Goal: Task Accomplishment & Management: Manage account settings

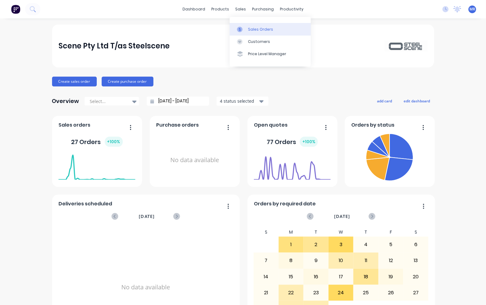
click at [256, 29] on div "Sales Orders" at bounding box center [260, 30] width 25 height 6
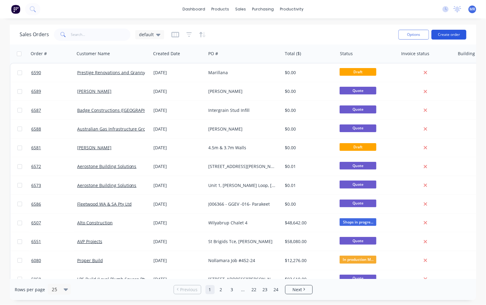
click at [448, 32] on button "Create order" at bounding box center [448, 35] width 35 height 10
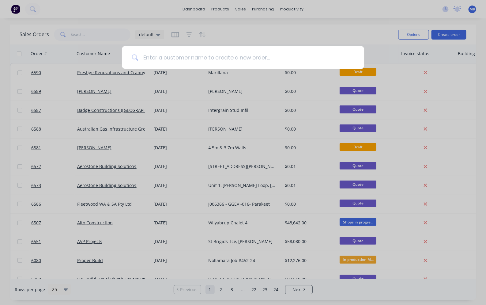
click at [181, 58] on input at bounding box center [246, 57] width 216 height 23
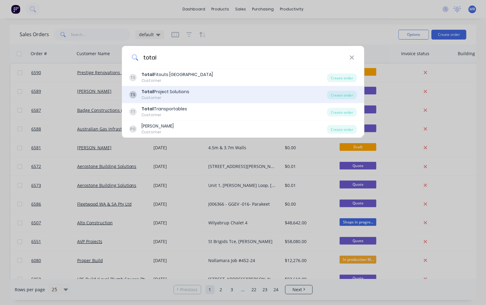
type input "total"
click at [168, 96] on div "Customer" at bounding box center [165, 98] width 48 height 6
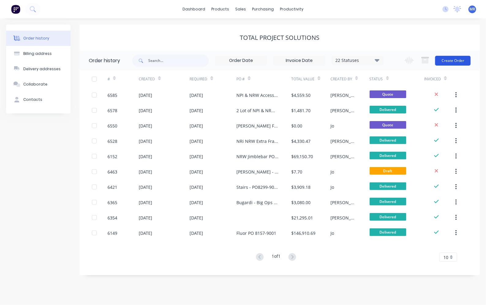
click at [452, 61] on button "Create Order" at bounding box center [453, 61] width 36 height 10
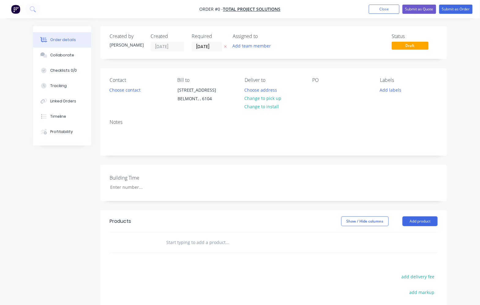
click at [324, 87] on div "PO" at bounding box center [341, 91] width 58 height 28
click at [319, 83] on div "PO" at bounding box center [341, 91] width 58 height 28
click at [317, 87] on div at bounding box center [317, 89] width 10 height 9
drag, startPoint x: 385, startPoint y: 13, endPoint x: 400, endPoint y: 15, distance: 15.2
click at [385, 13] on button "Close" at bounding box center [384, 9] width 31 height 9
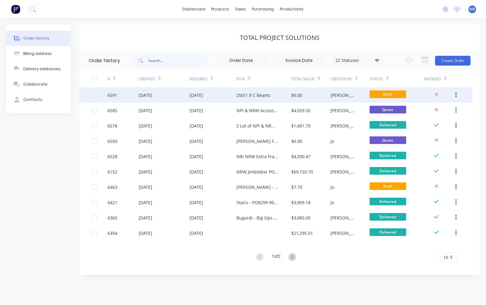
click at [170, 91] on div "[DATE]" at bounding box center [164, 94] width 51 height 15
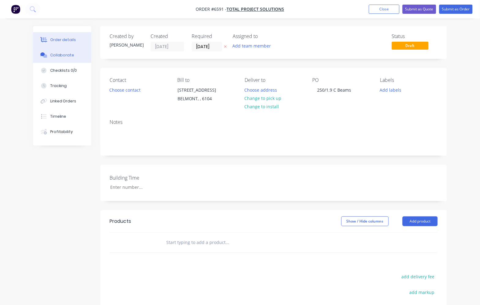
click at [61, 54] on div "Collaborate" at bounding box center [62, 55] width 24 height 6
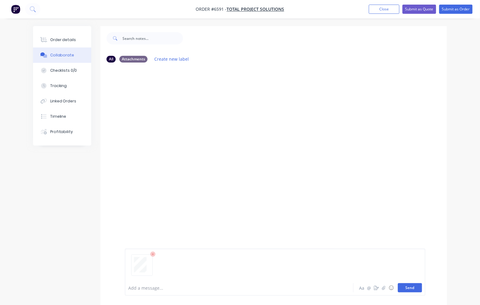
click at [406, 287] on button "Send" at bounding box center [410, 287] width 24 height 9
click at [377, 9] on button "Close" at bounding box center [384, 9] width 31 height 9
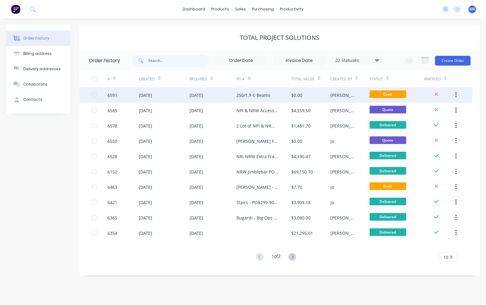
click at [298, 95] on div "$0.00" at bounding box center [296, 95] width 11 height 6
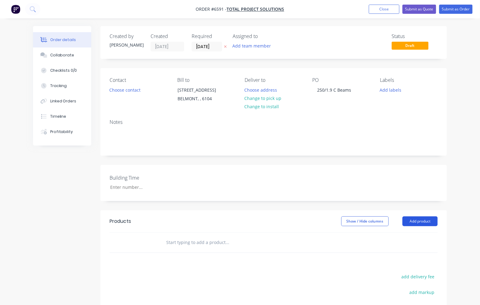
click at [420, 223] on button "Add product" at bounding box center [419, 221] width 35 height 10
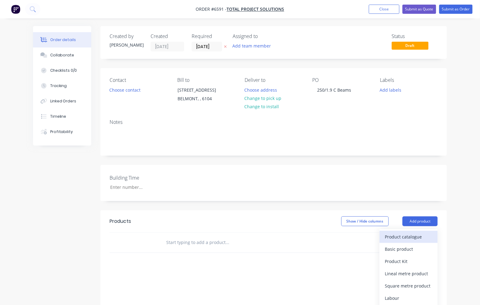
click at [394, 234] on div "Product catalogue" at bounding box center [408, 236] width 47 height 9
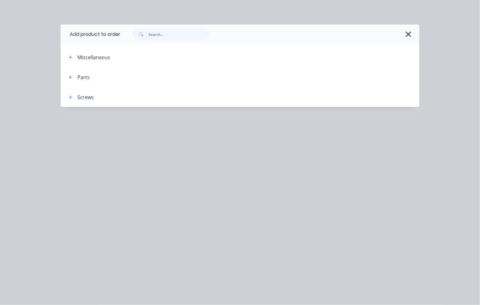
click at [110, 37] on div "Add product to order" at bounding box center [91, 34] width 60 height 20
drag, startPoint x: 407, startPoint y: 32, endPoint x: 406, endPoint y: 42, distance: 9.4
click at [406, 34] on icon "button" at bounding box center [408, 34] width 6 height 9
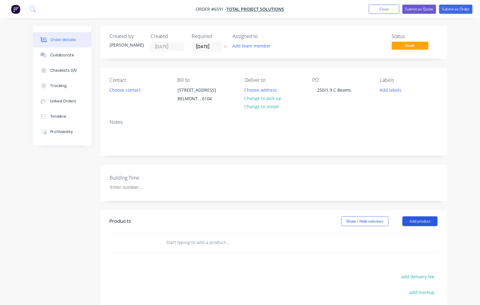
click at [410, 223] on button "Add product" at bounding box center [419, 221] width 35 height 10
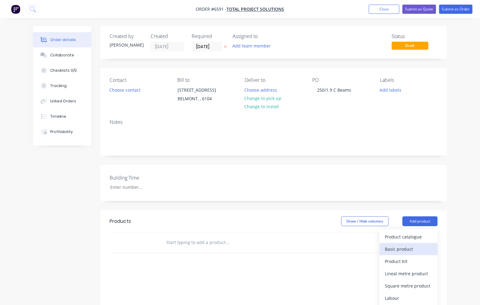
click at [401, 247] on div "Basic product" at bounding box center [408, 248] width 47 height 9
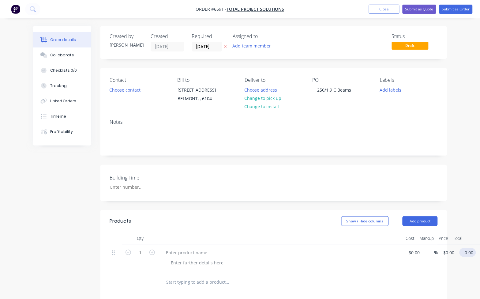
click at [438, 252] on div "1 $0.00 $0.00 % $0.00 $0.00 0.00 $0.00" at bounding box center [274, 258] width 328 height 28
type input "425"
type input "$425.00"
click at [369, 176] on div "Building Time" at bounding box center [273, 183] width 346 height 36
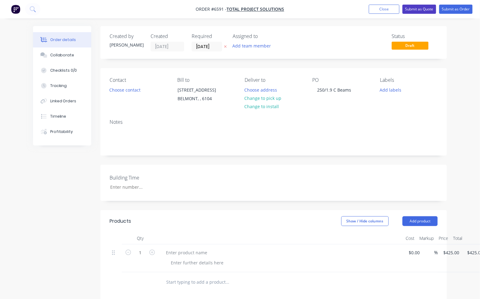
drag, startPoint x: 413, startPoint y: 8, endPoint x: 408, endPoint y: 8, distance: 5.8
click at [411, 8] on button "Submit as Quote" at bounding box center [419, 9] width 34 height 9
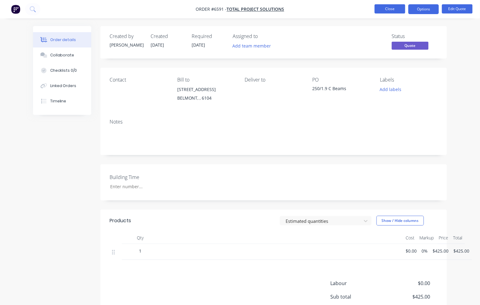
click at [393, 7] on button "Close" at bounding box center [390, 8] width 31 height 9
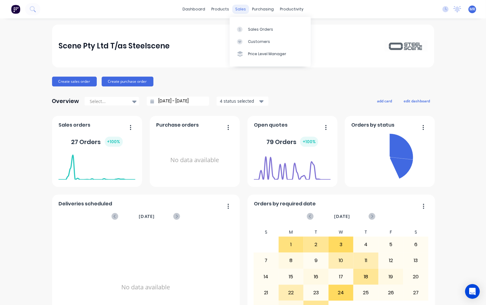
click at [234, 9] on div "sales" at bounding box center [240, 9] width 17 height 9
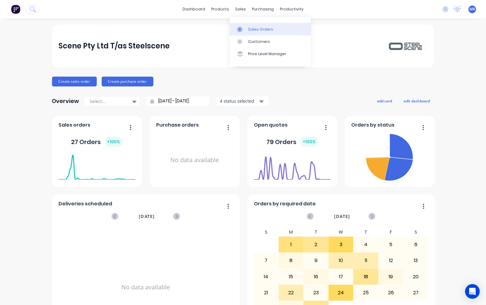
click at [256, 30] on div "Sales Orders" at bounding box center [260, 30] width 25 height 6
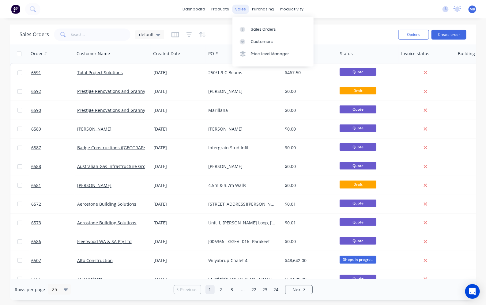
click at [239, 8] on div "sales" at bounding box center [240, 9] width 17 height 9
click at [116, 24] on div "Sales Orders default Options Create order" at bounding box center [243, 34] width 466 height 20
click at [59, 51] on div "Order #" at bounding box center [50, 53] width 39 height 12
click at [65, 54] on icon "button" at bounding box center [65, 53] width 6 height 5
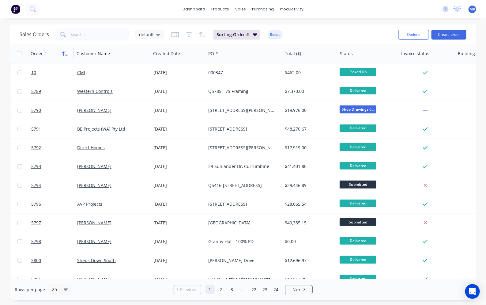
click at [64, 54] on icon "button" at bounding box center [65, 53] width 6 height 5
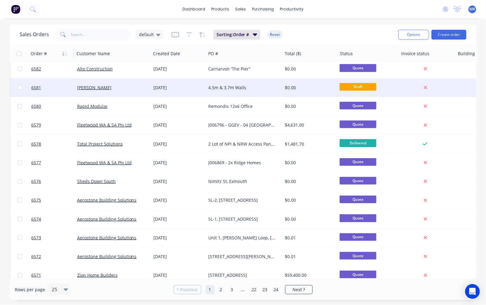
scroll to position [256, 0]
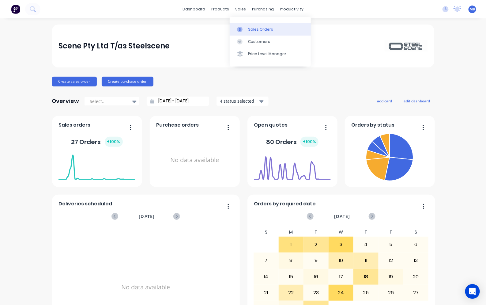
click at [250, 28] on div "Sales Orders" at bounding box center [260, 30] width 25 height 6
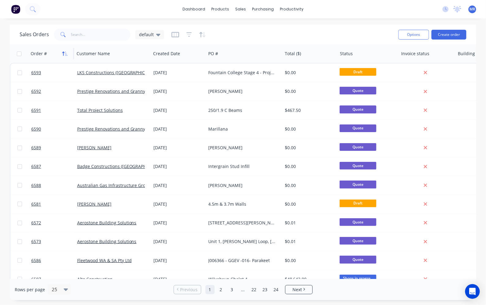
click at [66, 55] on icon "button" at bounding box center [66, 53] width 3 height 4
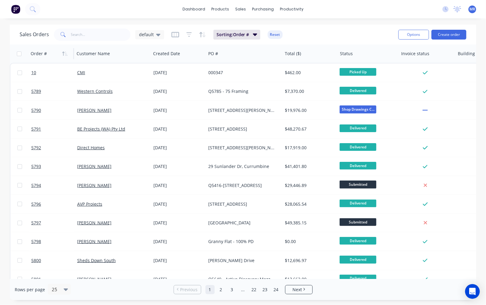
click at [66, 55] on icon "button" at bounding box center [66, 53] width 3 height 4
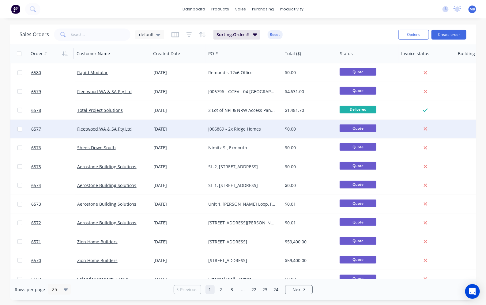
scroll to position [256, 0]
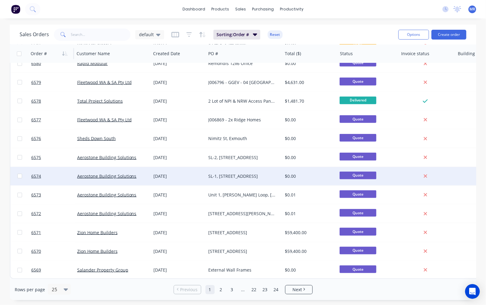
click at [255, 173] on div "SL-1, [STREET_ADDRESS]" at bounding box center [242, 176] width 68 height 6
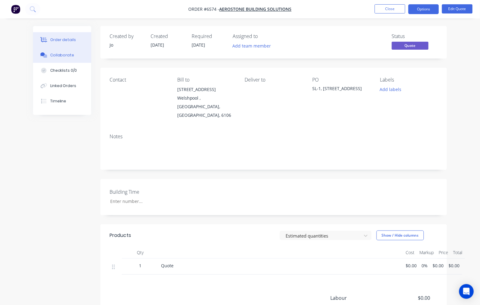
click at [61, 54] on div "Collaborate" at bounding box center [62, 55] width 24 height 6
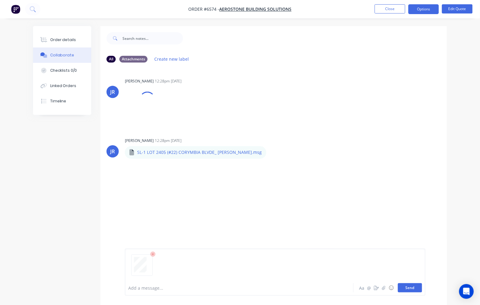
click at [409, 286] on button "Send" at bounding box center [410, 287] width 24 height 9
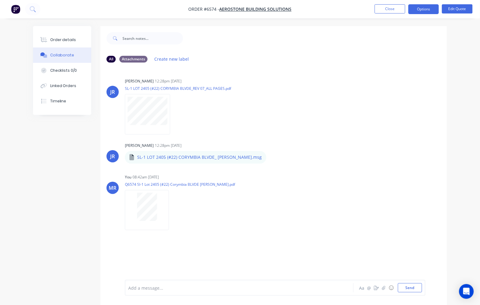
click at [395, 14] on nav "Order #6574 - Aerostone Building Solutions Close Options Edit Quote" at bounding box center [240, 9] width 480 height 18
click at [394, 13] on button "Close" at bounding box center [390, 8] width 31 height 9
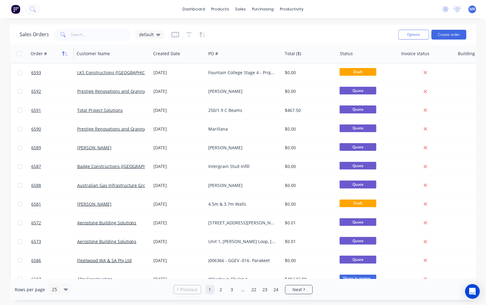
click at [65, 56] on button "button" at bounding box center [64, 53] width 9 height 9
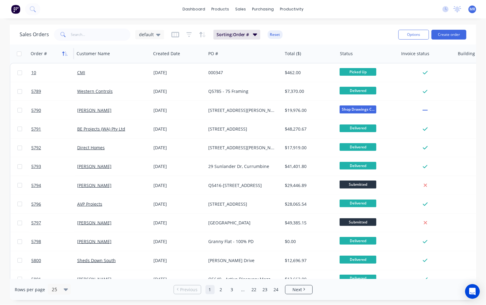
click at [63, 54] on icon "button" at bounding box center [65, 53] width 6 height 5
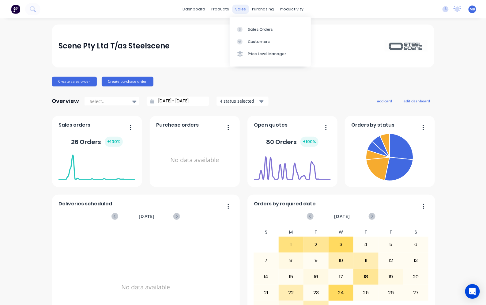
click at [238, 5] on div "sales" at bounding box center [240, 9] width 17 height 9
click at [248, 28] on div "Sales Orders" at bounding box center [260, 30] width 25 height 6
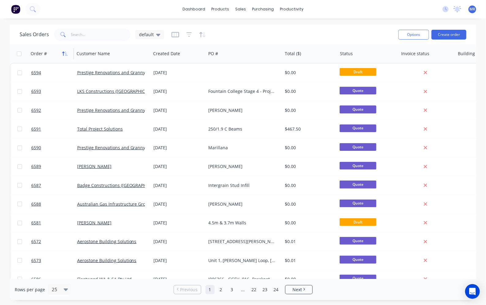
click at [66, 52] on icon "button" at bounding box center [65, 53] width 6 height 5
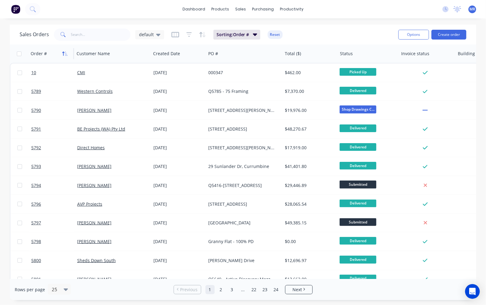
click at [66, 51] on icon "button" at bounding box center [66, 53] width 3 height 4
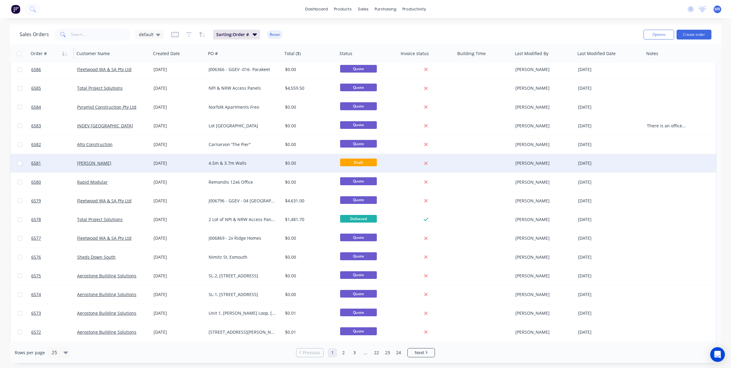
scroll to position [189, 0]
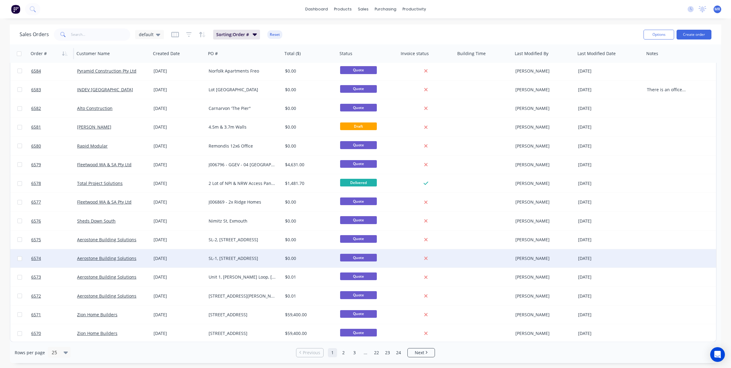
click at [220, 260] on div "SL-1, [STREET_ADDRESS]" at bounding box center [243, 258] width 68 height 6
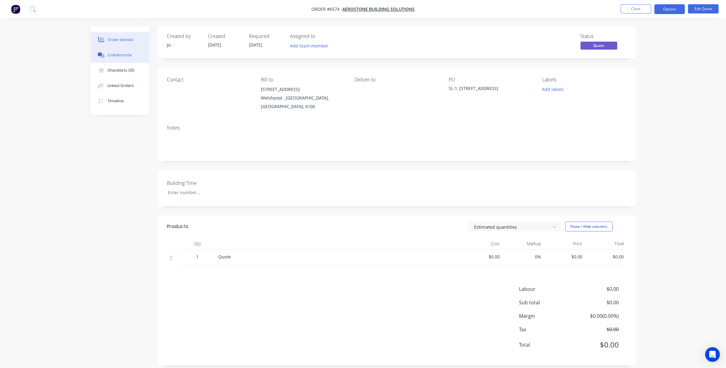
click at [112, 51] on button "Collaborate" at bounding box center [120, 54] width 58 height 15
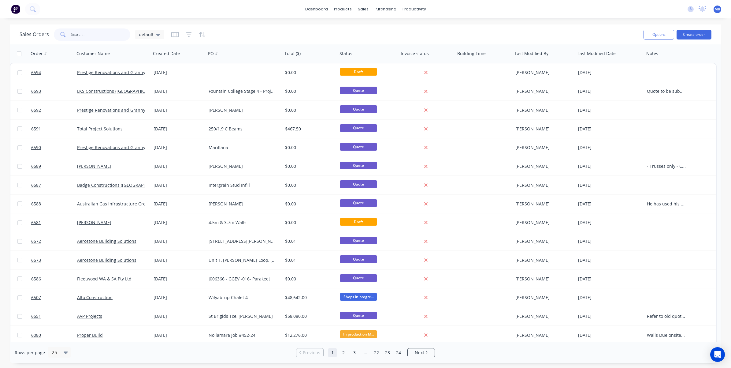
click at [88, 37] on input "text" at bounding box center [101, 34] width 60 height 12
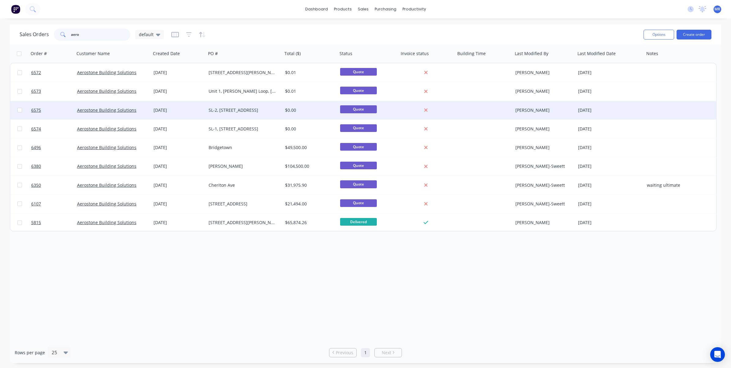
type input "aero"
click at [213, 112] on div "SL-2, [STREET_ADDRESS]" at bounding box center [243, 110] width 68 height 6
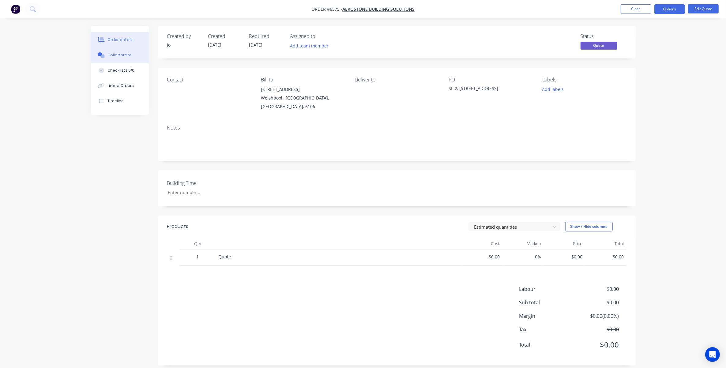
click at [117, 54] on div "Collaborate" at bounding box center [119, 55] width 24 height 6
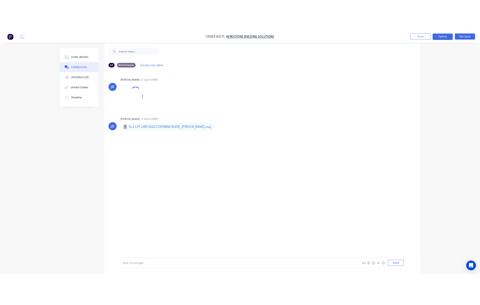
scroll to position [9, 0]
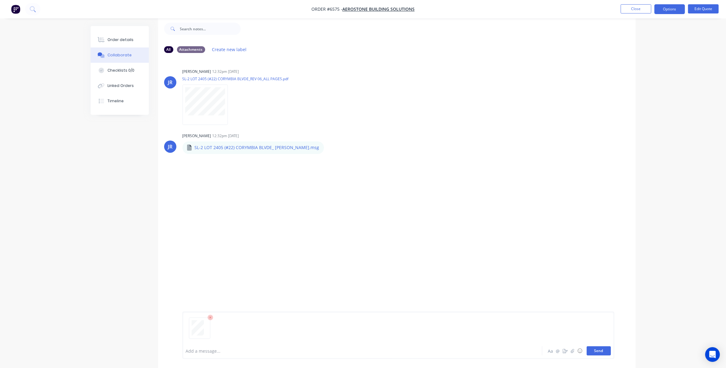
click at [485, 304] on button "Send" at bounding box center [598, 350] width 24 height 9
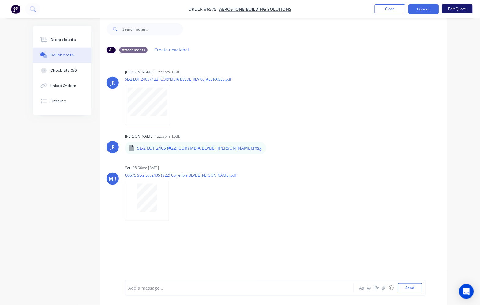
click at [461, 8] on button "Edit Quote" at bounding box center [457, 8] width 31 height 9
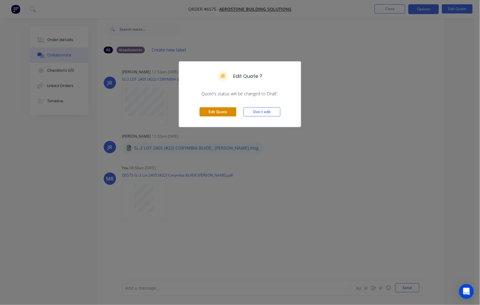
click at [223, 111] on button "Edit Quote" at bounding box center [218, 111] width 37 height 9
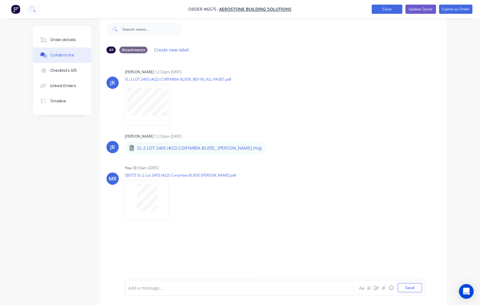
click at [387, 10] on button "Close" at bounding box center [387, 9] width 31 height 9
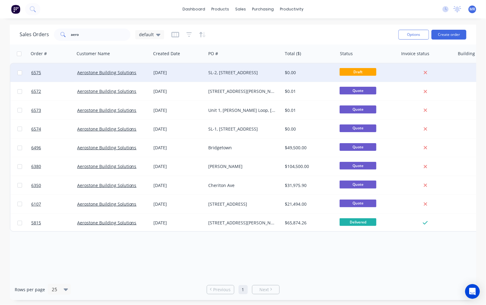
click at [230, 77] on div "SL-2, [STREET_ADDRESS]" at bounding box center [244, 72] width 76 height 18
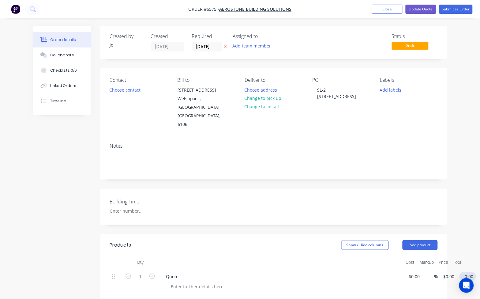
click at [470, 272] on input "0.00" at bounding box center [469, 276] width 14 height 9
type input "0.01"
type input "$0.01"
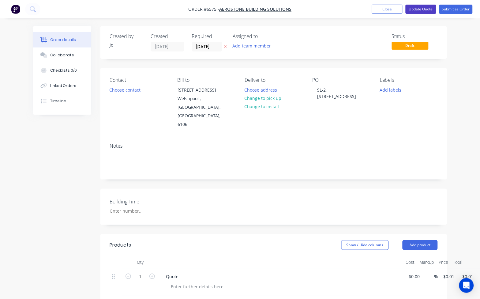
click at [418, 8] on button "Update Quote" at bounding box center [421, 9] width 31 height 9
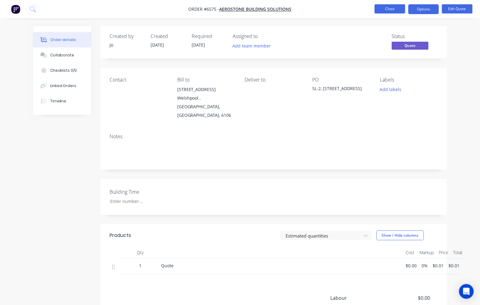
click at [394, 9] on button "Close" at bounding box center [390, 8] width 31 height 9
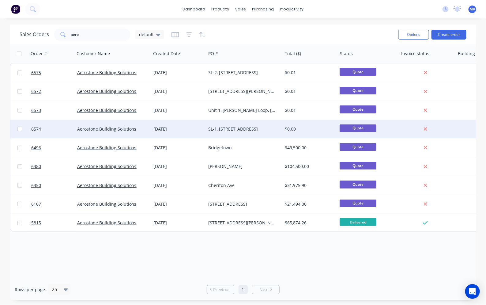
click at [206, 128] on div "SL-1, [STREET_ADDRESS]" at bounding box center [244, 129] width 76 height 18
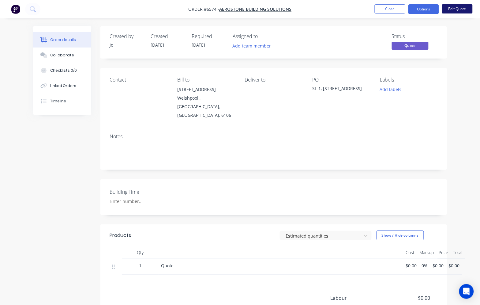
click at [457, 9] on button "Edit Quote" at bounding box center [457, 8] width 31 height 9
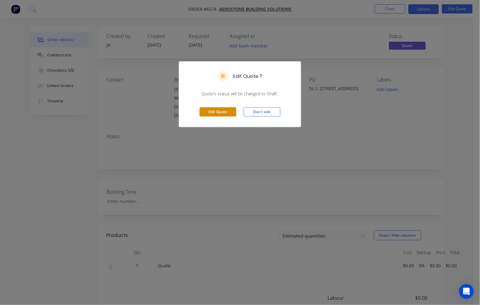
click at [217, 112] on button "Edit Quote" at bounding box center [218, 111] width 37 height 9
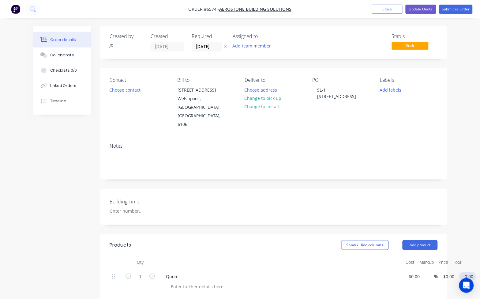
click at [467, 272] on input "0.00" at bounding box center [469, 276] width 14 height 9
type input "0.01"
type input "$0.01"
click at [418, 9] on button "Update Quote" at bounding box center [421, 9] width 31 height 9
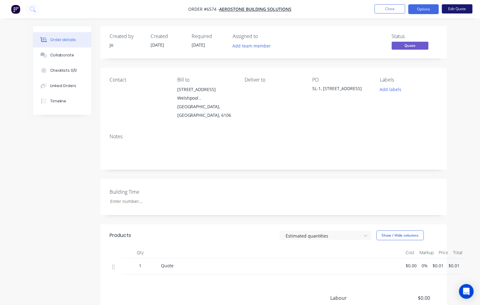
click at [455, 8] on button "Edit Quote" at bounding box center [457, 8] width 31 height 9
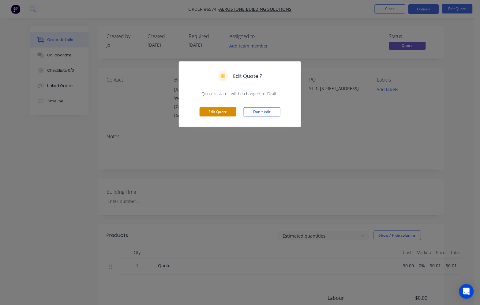
click at [222, 111] on button "Edit Quote" at bounding box center [218, 111] width 37 height 9
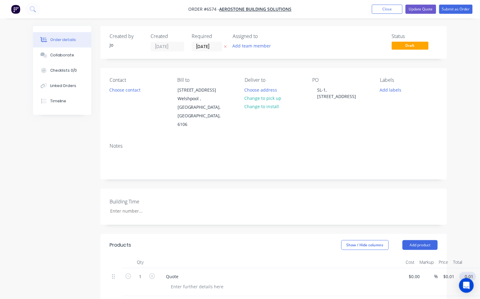
click at [468, 272] on input "0.01" at bounding box center [469, 276] width 14 height 9
type input "22000"
type input "$22,000.00"
drag, startPoint x: 416, startPoint y: 10, endPoint x: 415, endPoint y: 13, distance: 3.4
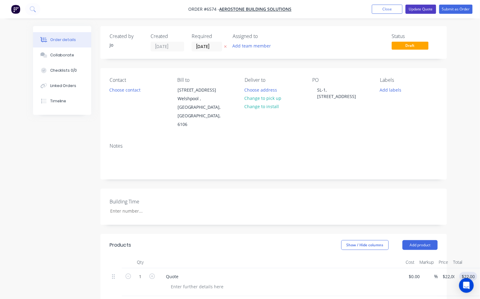
click at [416, 11] on button "Update Quote" at bounding box center [421, 9] width 31 height 9
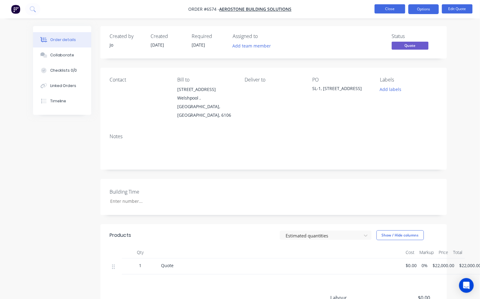
click at [388, 11] on button "Close" at bounding box center [390, 8] width 31 height 9
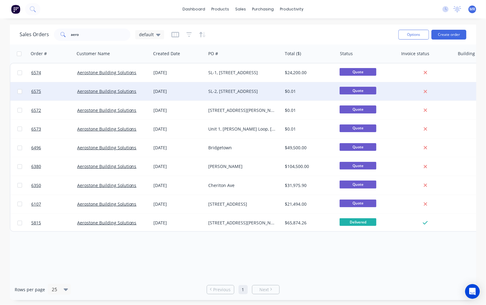
click at [224, 93] on div "SL-2, [STREET_ADDRESS]" at bounding box center [242, 91] width 68 height 6
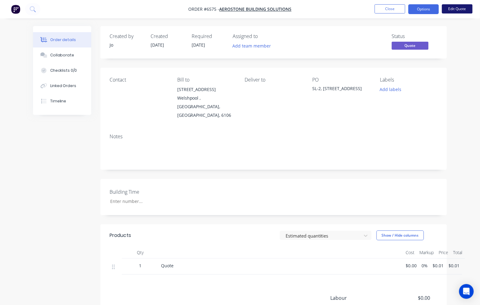
click at [450, 11] on button "Edit Quote" at bounding box center [457, 8] width 31 height 9
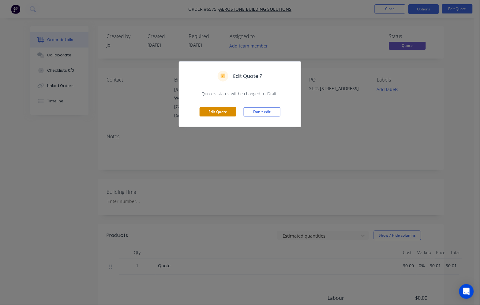
click at [217, 113] on button "Edit Quote" at bounding box center [218, 111] width 37 height 9
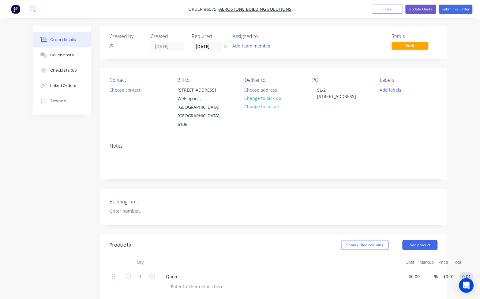
click at [468, 272] on input "0.01" at bounding box center [468, 276] width 12 height 9
type input "23200"
type input "$23,200.00"
click at [420, 10] on button "Update Quote" at bounding box center [421, 9] width 31 height 9
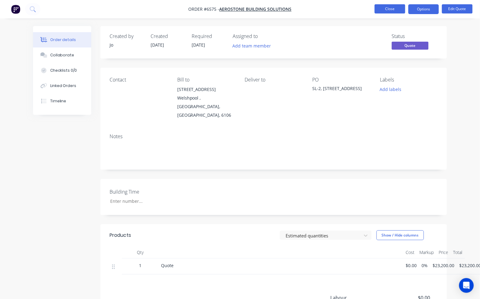
click at [398, 10] on button "Close" at bounding box center [390, 8] width 31 height 9
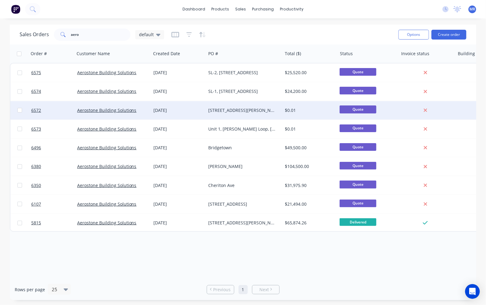
click at [233, 110] on div "[STREET_ADDRESS][PERSON_NAME]" at bounding box center [242, 110] width 68 height 6
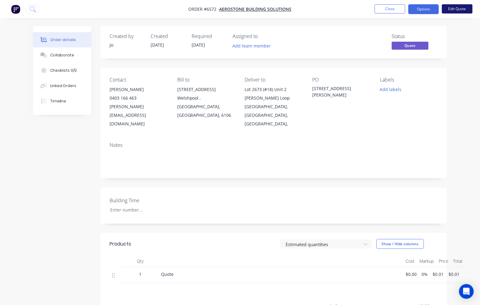
click at [463, 9] on button "Edit Quote" at bounding box center [457, 8] width 31 height 9
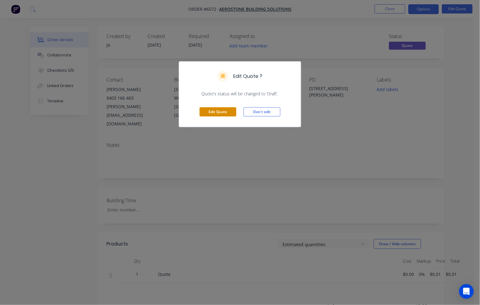
click at [213, 111] on button "Edit Quote" at bounding box center [218, 111] width 37 height 9
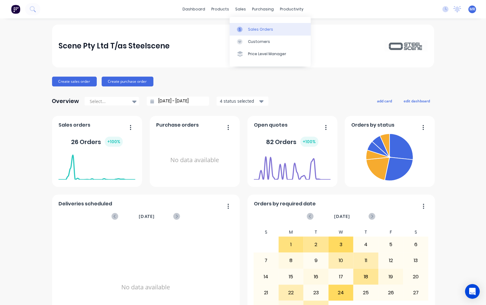
click at [252, 31] on link "Sales Orders" at bounding box center [270, 29] width 81 height 12
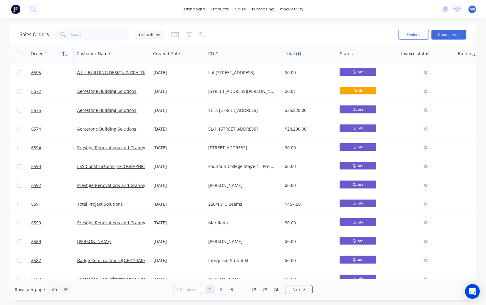
click at [65, 54] on icon "button" at bounding box center [65, 53] width 6 height 5
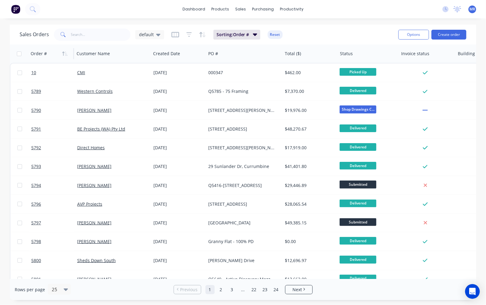
click at [65, 54] on icon "button" at bounding box center [65, 53] width 6 height 5
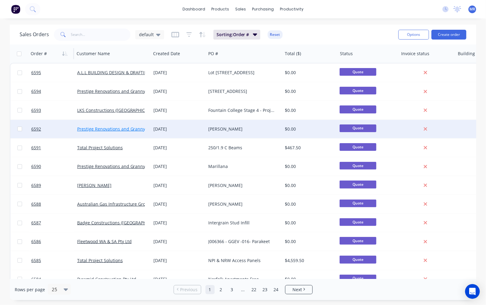
click at [100, 128] on link "Prestige Renovations and Granny Flats PTY LTD" at bounding box center [125, 129] width 96 height 6
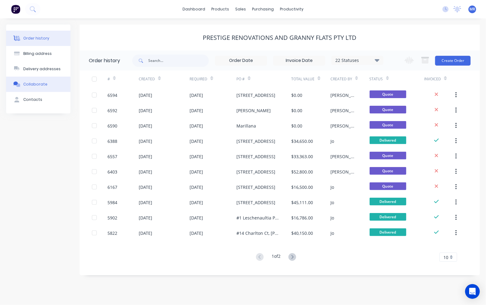
click at [31, 86] on div "Collaborate" at bounding box center [35, 84] width 24 height 6
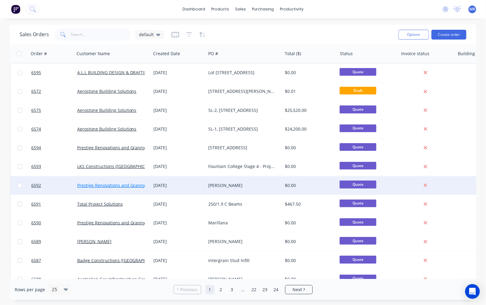
click at [125, 186] on link "Prestige Renovations and Granny Flats PTY LTD" at bounding box center [125, 185] width 96 height 6
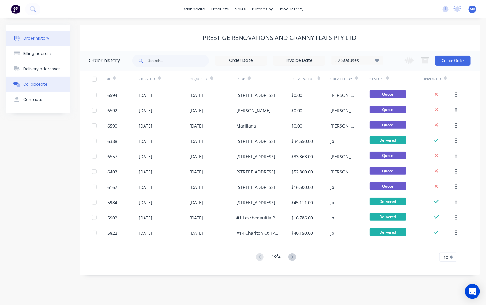
click at [37, 80] on button "Collaborate" at bounding box center [38, 84] width 64 height 15
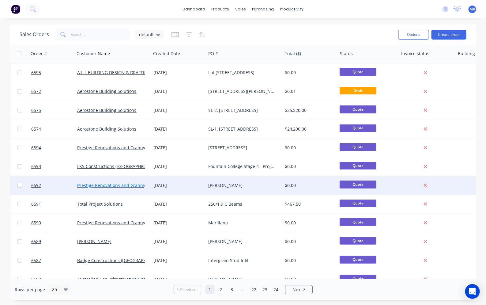
click at [115, 183] on link "Prestige Renovations and Granny Flats PTY LTD" at bounding box center [125, 185] width 96 height 6
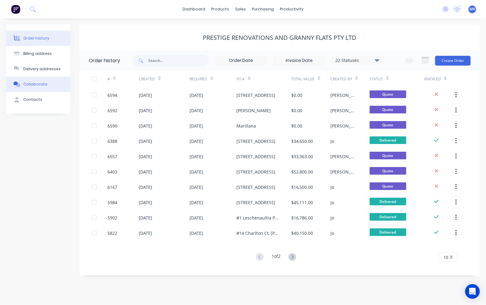
click at [37, 83] on div "Collaborate" at bounding box center [35, 84] width 24 height 6
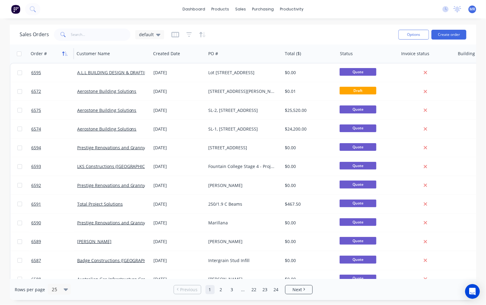
click at [66, 54] on icon "button" at bounding box center [65, 53] width 6 height 5
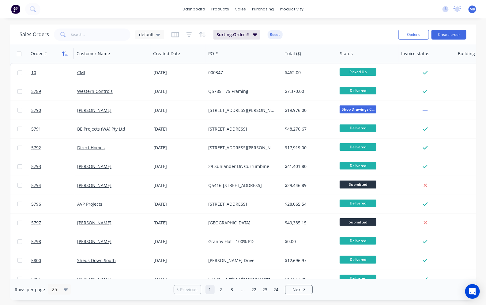
click at [66, 54] on icon "button" at bounding box center [65, 53] width 6 height 5
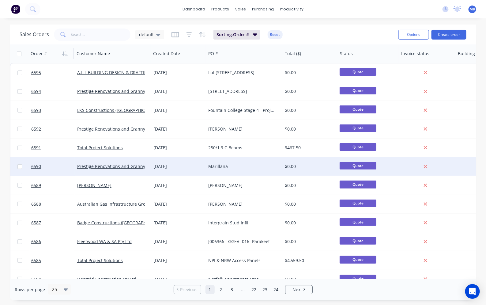
click at [122, 163] on div "Prestige Renovations and Granny Flats PTY LTD" at bounding box center [113, 166] width 76 height 18
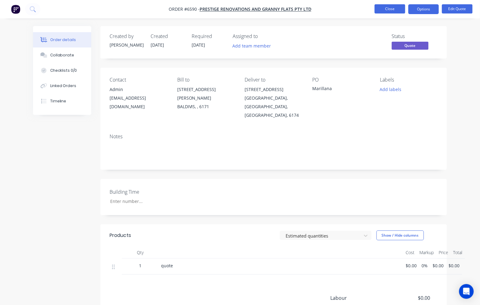
drag, startPoint x: 383, startPoint y: 4, endPoint x: 386, endPoint y: 7, distance: 4.5
click at [383, 4] on nav "Order #6590 - Prestige Renovations and Granny Flats PTY LTD Close Options Edit …" at bounding box center [240, 9] width 480 height 18
click at [386, 12] on button "Close" at bounding box center [390, 8] width 31 height 9
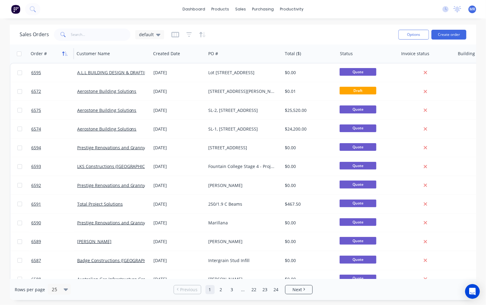
click at [66, 54] on icon "button" at bounding box center [65, 53] width 6 height 5
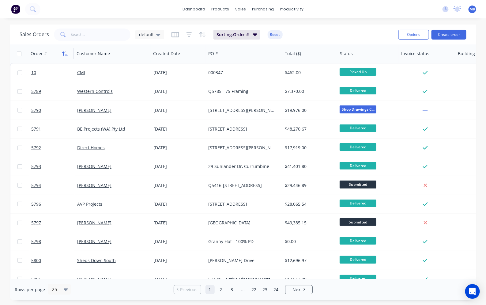
click at [66, 54] on icon "button" at bounding box center [65, 53] width 6 height 5
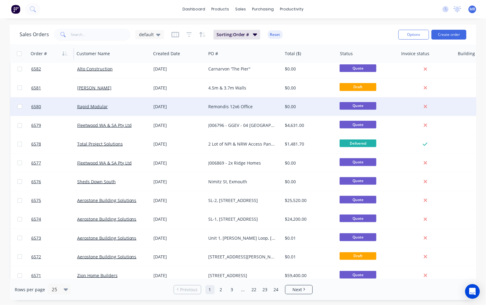
scroll to position [256, 0]
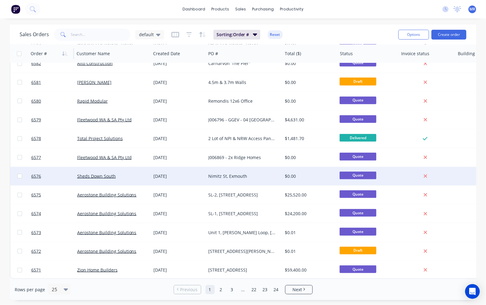
click at [233, 175] on div "Nimitz St, Exmouth" at bounding box center [244, 176] width 76 height 18
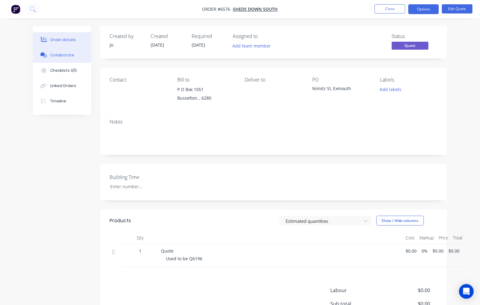
click at [58, 56] on div "Collaborate" at bounding box center [62, 55] width 24 height 6
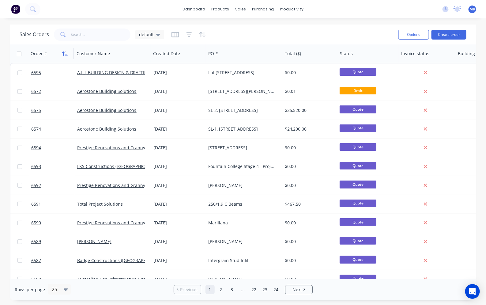
click at [63, 55] on icon "button" at bounding box center [65, 53] width 6 height 5
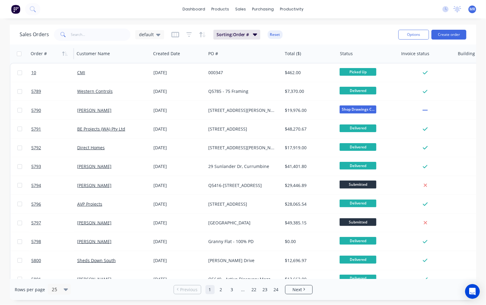
click at [63, 55] on icon "button" at bounding box center [65, 53] width 6 height 5
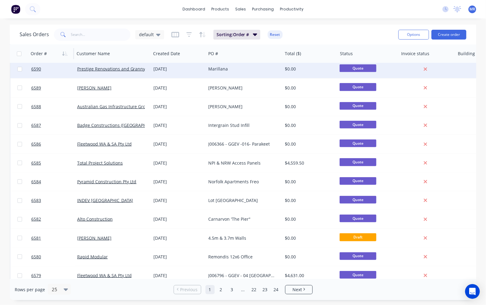
scroll to position [153, 0]
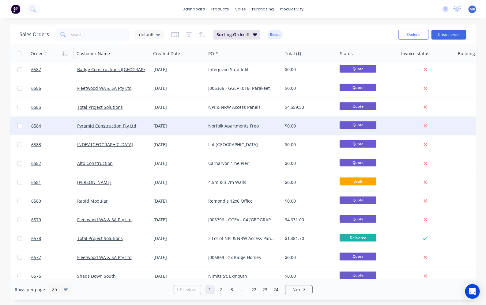
click at [212, 124] on div "Norfolk Apartments Freo" at bounding box center [242, 126] width 68 height 6
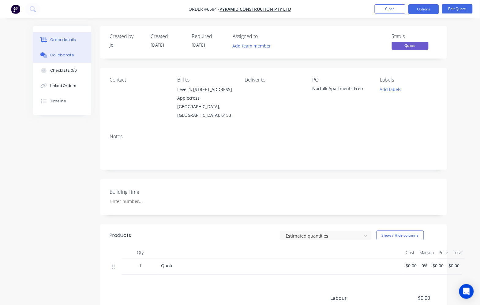
click at [51, 53] on div "Collaborate" at bounding box center [62, 55] width 24 height 6
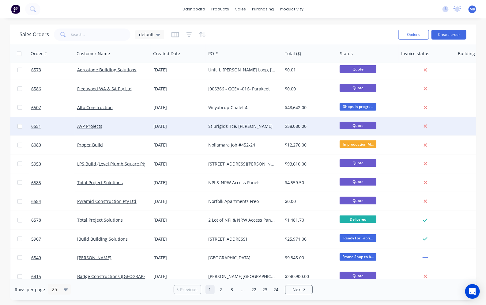
scroll to position [256, 0]
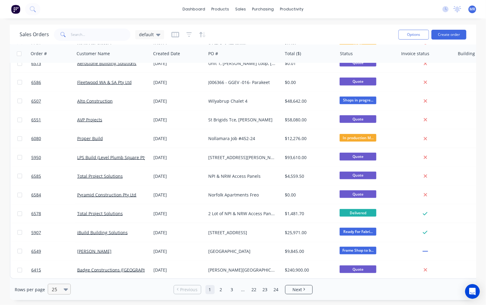
click at [60, 290] on div at bounding box center [56, 288] width 11 height 7
click at [57, 270] on div "100" at bounding box center [58, 273] width 23 height 11
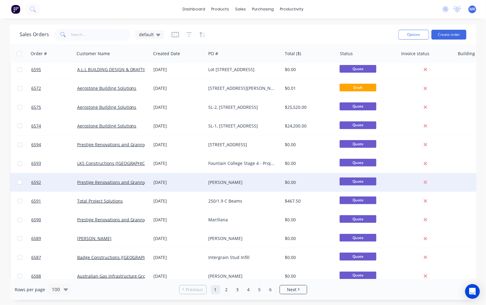
scroll to position [0, 0]
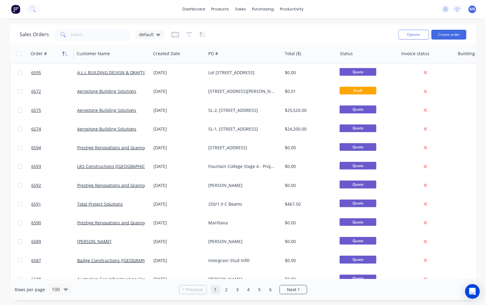
click at [64, 54] on icon "button" at bounding box center [65, 53] width 6 height 5
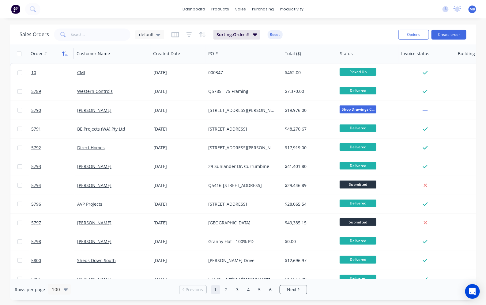
click at [65, 54] on icon "button" at bounding box center [65, 53] width 6 height 5
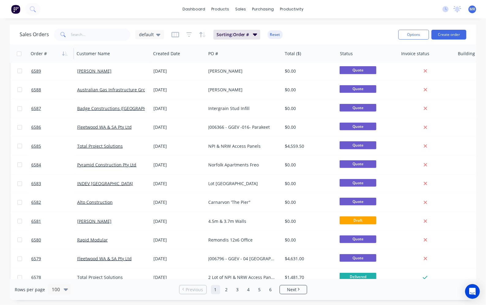
scroll to position [153, 0]
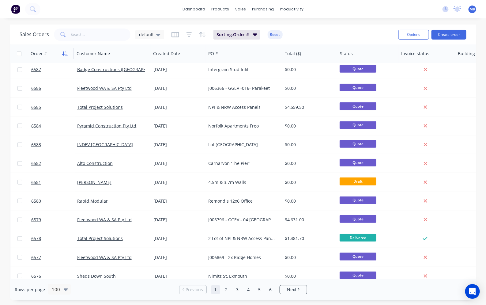
click at [67, 56] on button "button" at bounding box center [64, 53] width 9 height 9
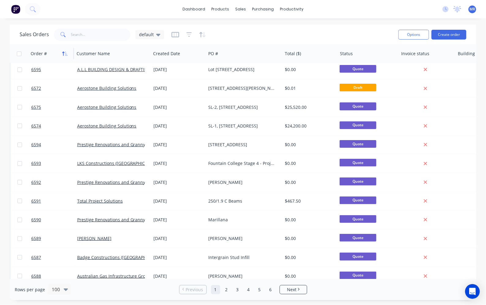
scroll to position [0, 0]
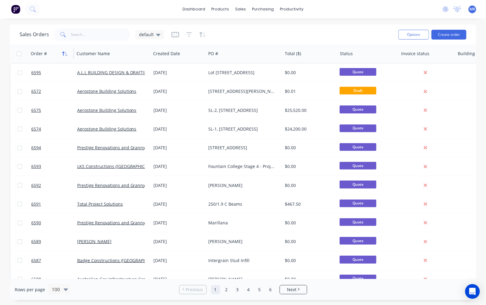
click at [65, 51] on icon "button" at bounding box center [65, 53] width 6 height 5
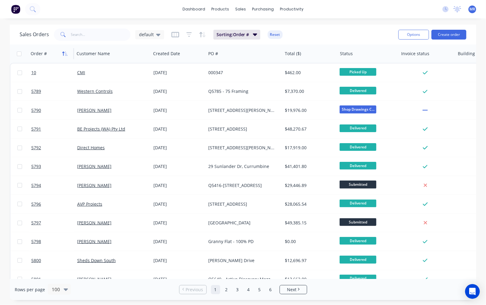
click at [65, 55] on icon "button" at bounding box center [65, 53] width 6 height 5
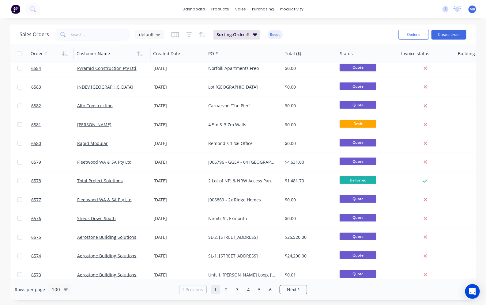
scroll to position [77, 0]
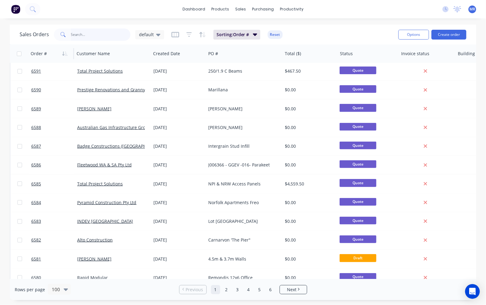
click at [103, 34] on input "text" at bounding box center [101, 34] width 60 height 12
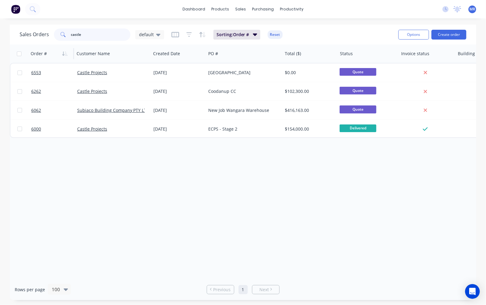
scroll to position [0, 0]
type input "castle"
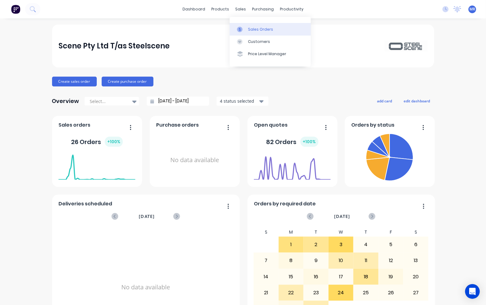
click at [259, 31] on div "Sales Orders" at bounding box center [260, 30] width 25 height 6
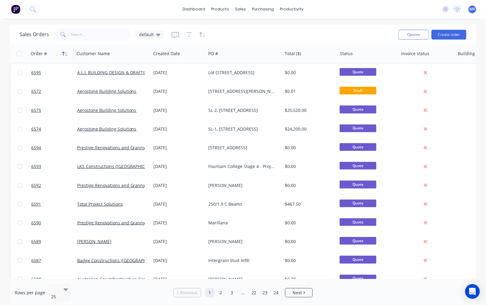
click at [66, 54] on icon "button" at bounding box center [65, 53] width 6 height 5
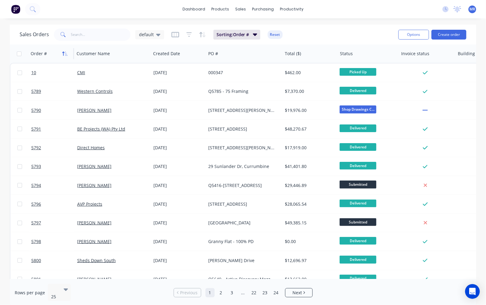
click at [66, 54] on icon "button" at bounding box center [66, 53] width 3 height 4
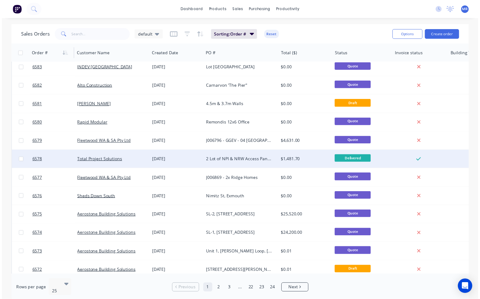
scroll to position [256, 0]
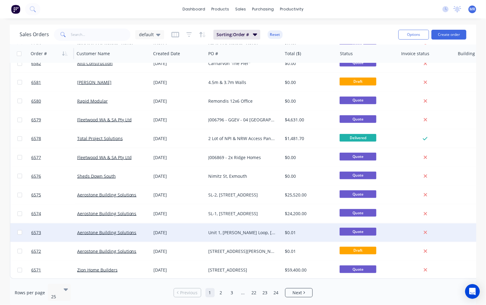
click at [234, 230] on div "Unit 1, [PERSON_NAME] Loop, [GEOGRAPHIC_DATA]" at bounding box center [242, 232] width 68 height 6
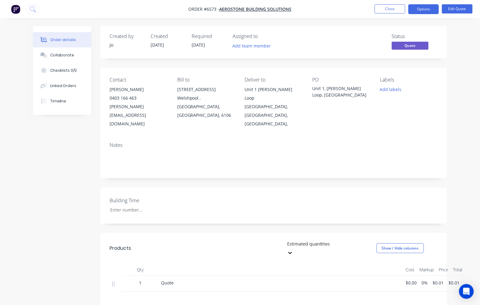
click at [455, 279] on span "$0.01" at bounding box center [454, 282] width 11 height 6
click at [453, 6] on button "Edit Quote" at bounding box center [457, 8] width 31 height 9
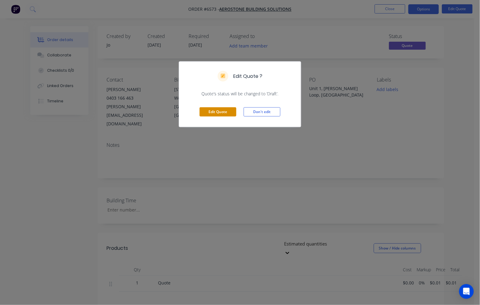
click at [223, 111] on button "Edit Quote" at bounding box center [218, 111] width 37 height 9
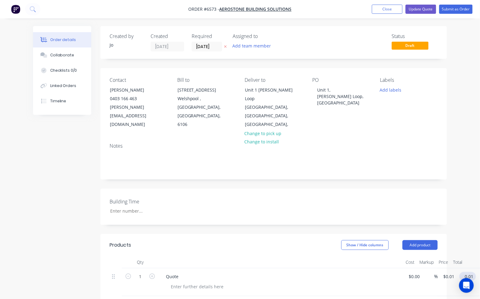
click at [467, 272] on input "0.01" at bounding box center [469, 276] width 14 height 9
type input "24300"
type input "$24,300.00"
click at [399, 189] on div "Building Time" at bounding box center [273, 207] width 346 height 36
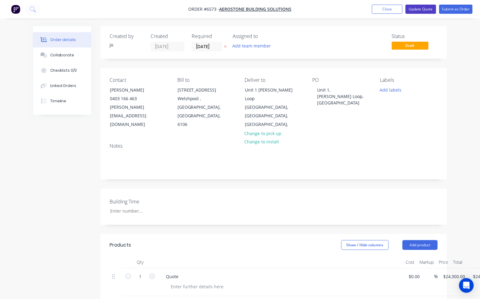
click at [420, 9] on button "Update Quote" at bounding box center [421, 9] width 31 height 9
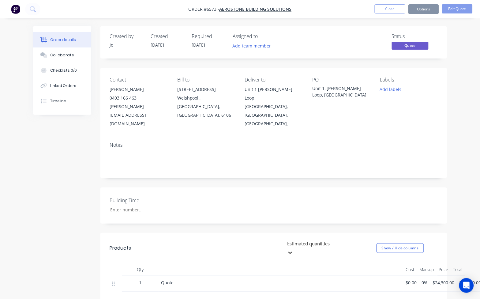
click at [397, 11] on button "Close" at bounding box center [390, 8] width 31 height 9
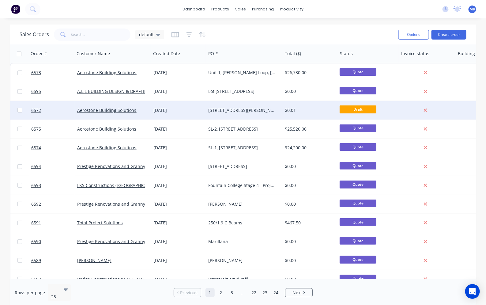
click at [254, 109] on div "[STREET_ADDRESS][PERSON_NAME]" at bounding box center [242, 110] width 68 height 6
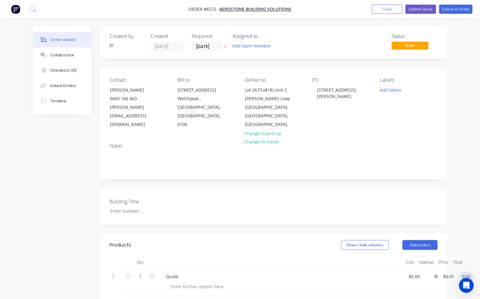
click at [469, 272] on input "0.01" at bounding box center [468, 276] width 12 height 9
type input "23126.30"
type input "$23,126.30"
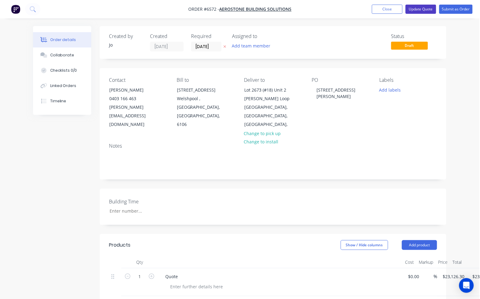
click at [419, 8] on button "Update Quote" at bounding box center [421, 9] width 31 height 9
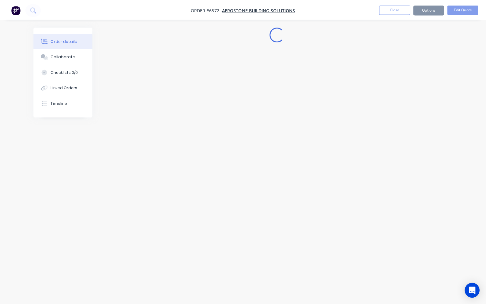
scroll to position [0, 0]
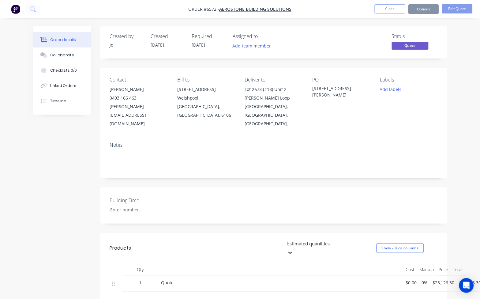
click at [393, 7] on button "Close" at bounding box center [390, 8] width 31 height 9
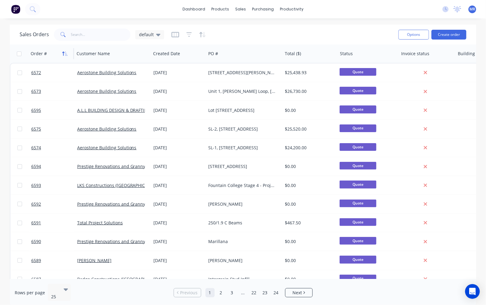
click at [62, 51] on icon "button" at bounding box center [65, 53] width 6 height 5
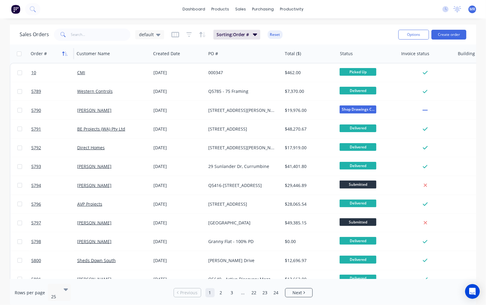
click at [63, 51] on icon "button" at bounding box center [65, 53] width 6 height 5
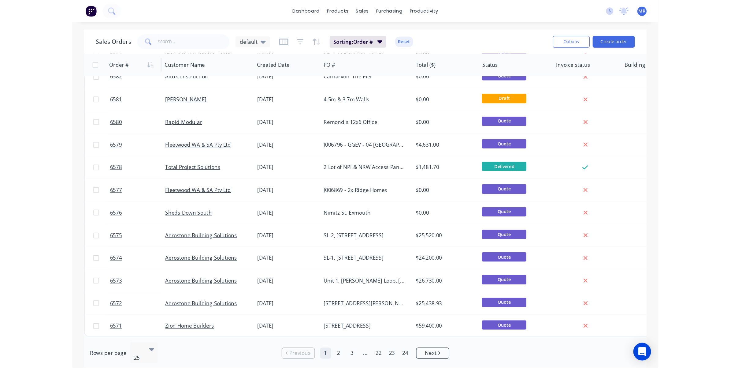
scroll to position [189, 0]
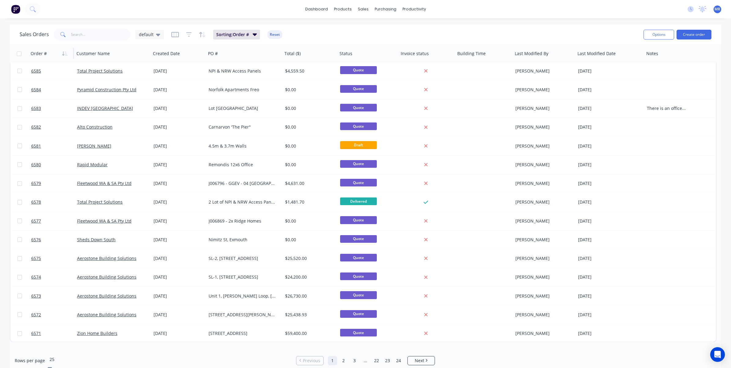
click at [61, 304] on div at bounding box center [94, 351] width 88 height 7
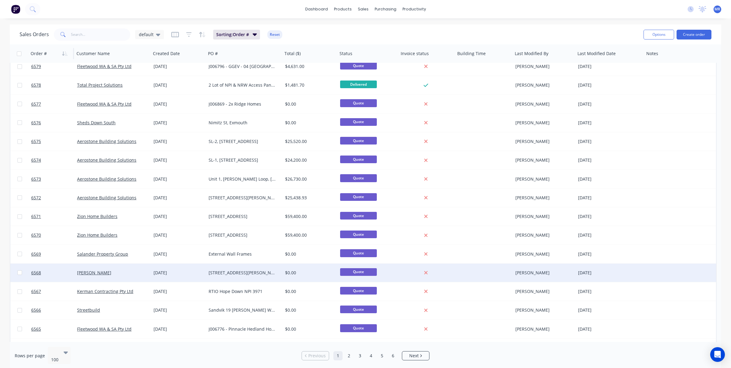
scroll to position [344, 0]
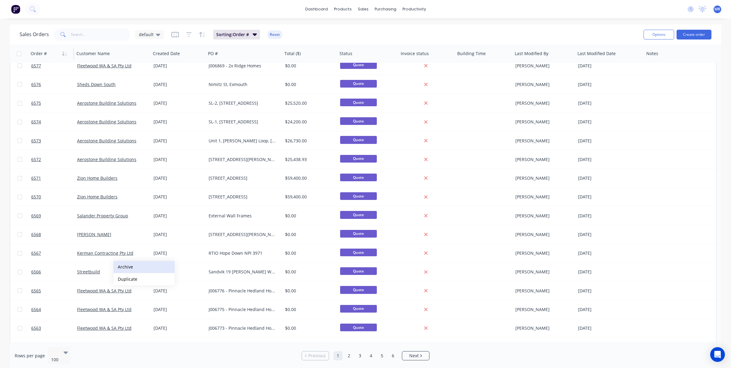
click at [125, 266] on button "Archive" at bounding box center [144, 267] width 61 height 12
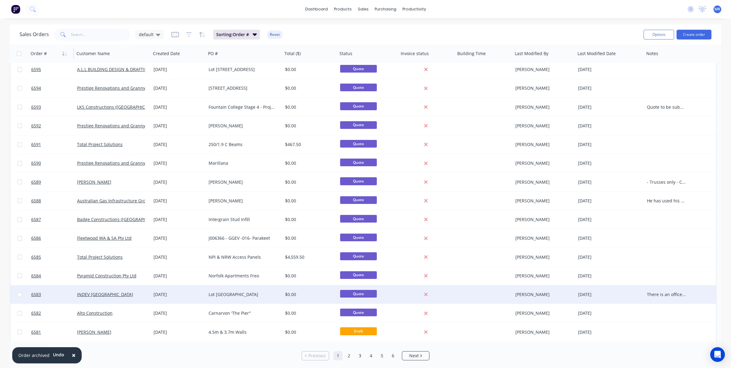
scroll to position [0, 0]
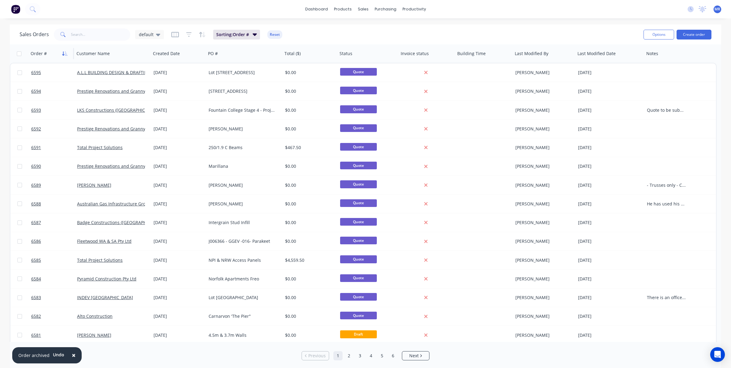
click at [66, 54] on icon "button" at bounding box center [66, 53] width 3 height 4
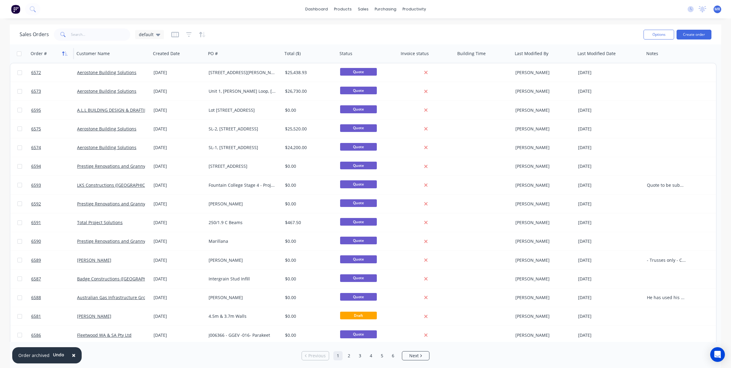
click at [65, 53] on icon "button" at bounding box center [66, 53] width 3 height 4
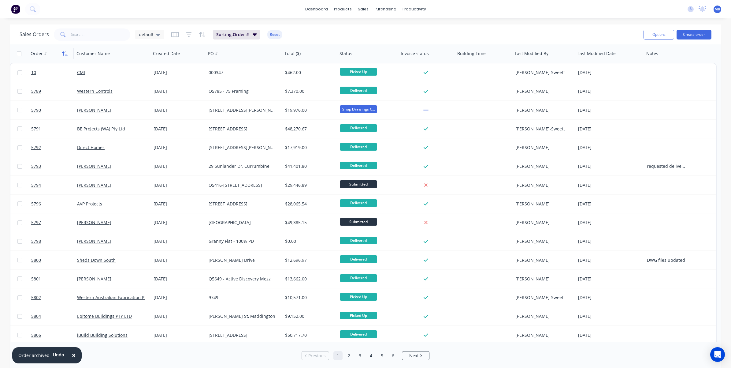
click at [65, 54] on icon "button" at bounding box center [65, 53] width 6 height 5
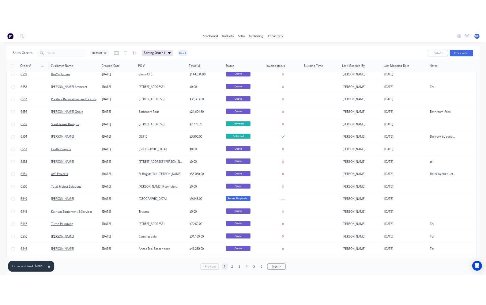
scroll to position [650, 0]
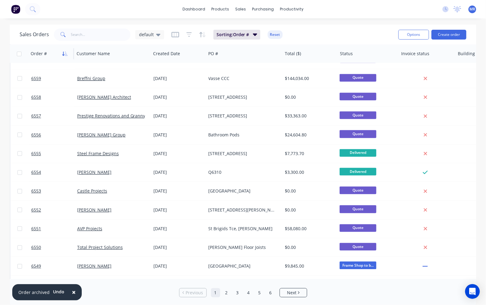
click at [66, 53] on icon "button" at bounding box center [66, 53] width 3 height 4
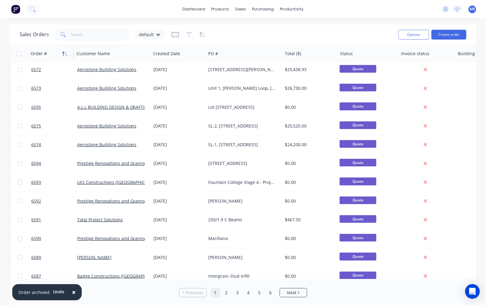
scroll to position [0, 0]
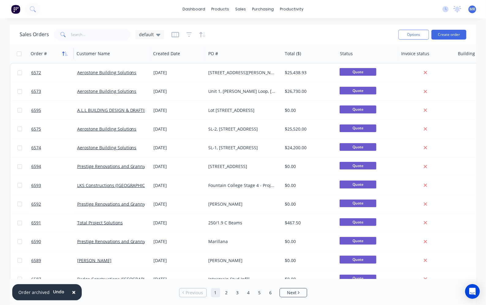
click at [66, 50] on button "button" at bounding box center [64, 53] width 9 height 9
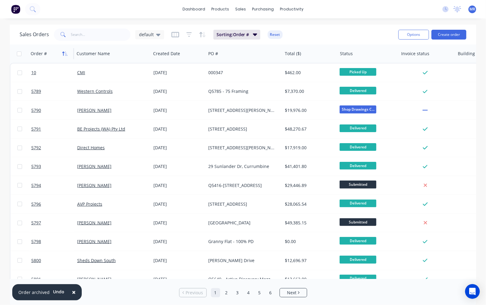
click at [67, 53] on icon "button" at bounding box center [65, 53] width 6 height 5
